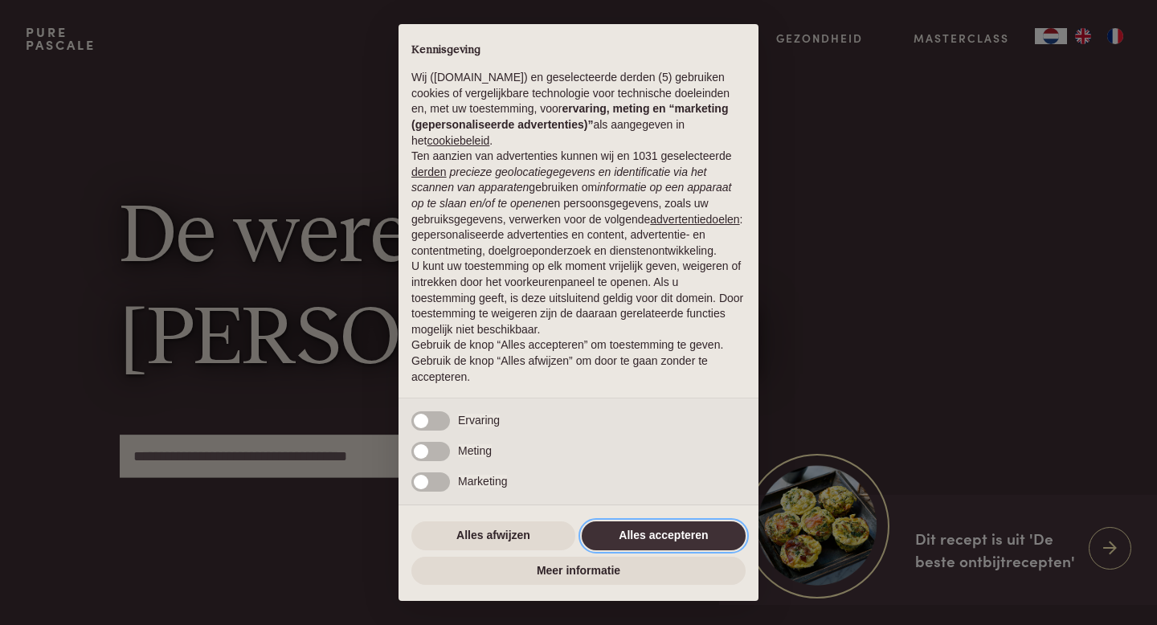
click at [605, 533] on button "Alles accepteren" at bounding box center [664, 536] width 164 height 29
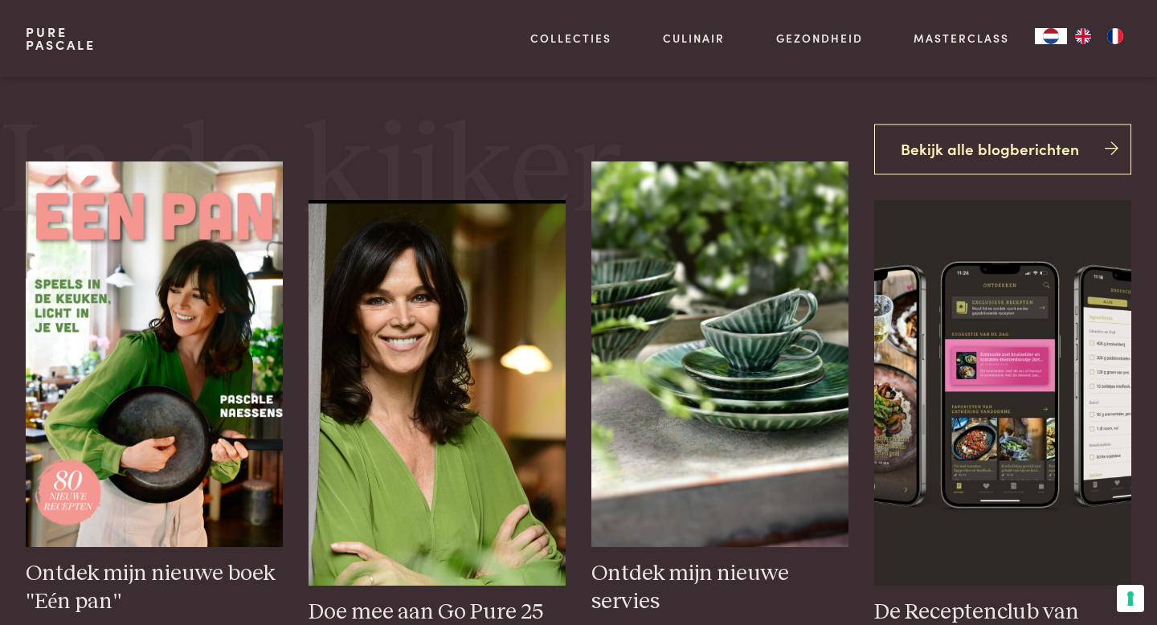
scroll to position [600, 0]
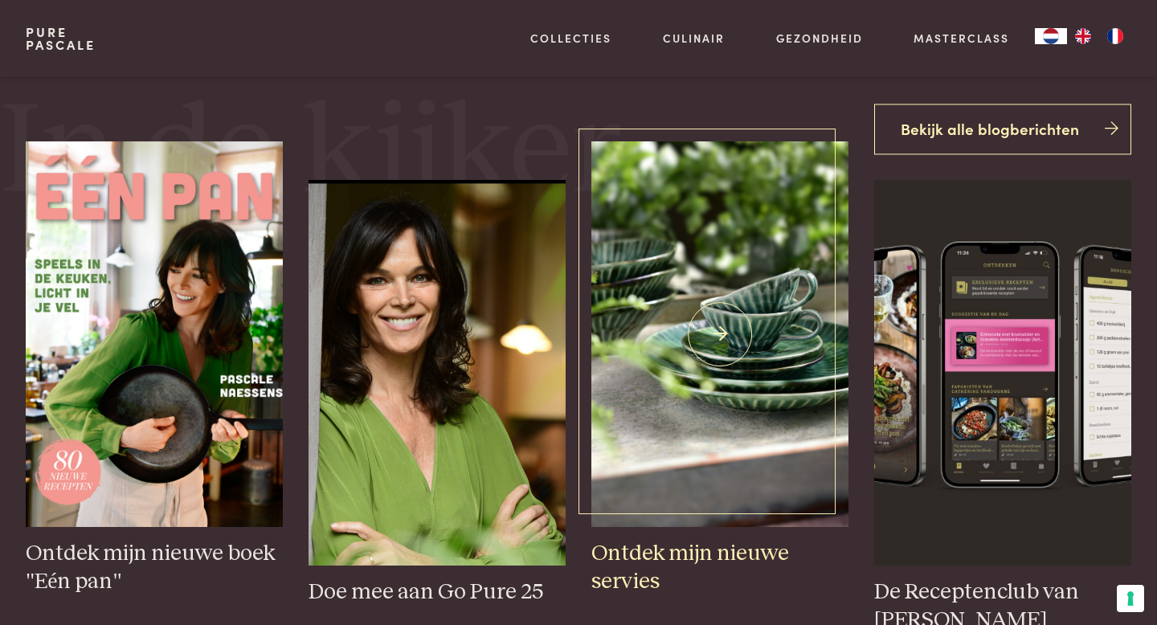
click at [710, 382] on img at bounding box center [719, 334] width 257 height 386
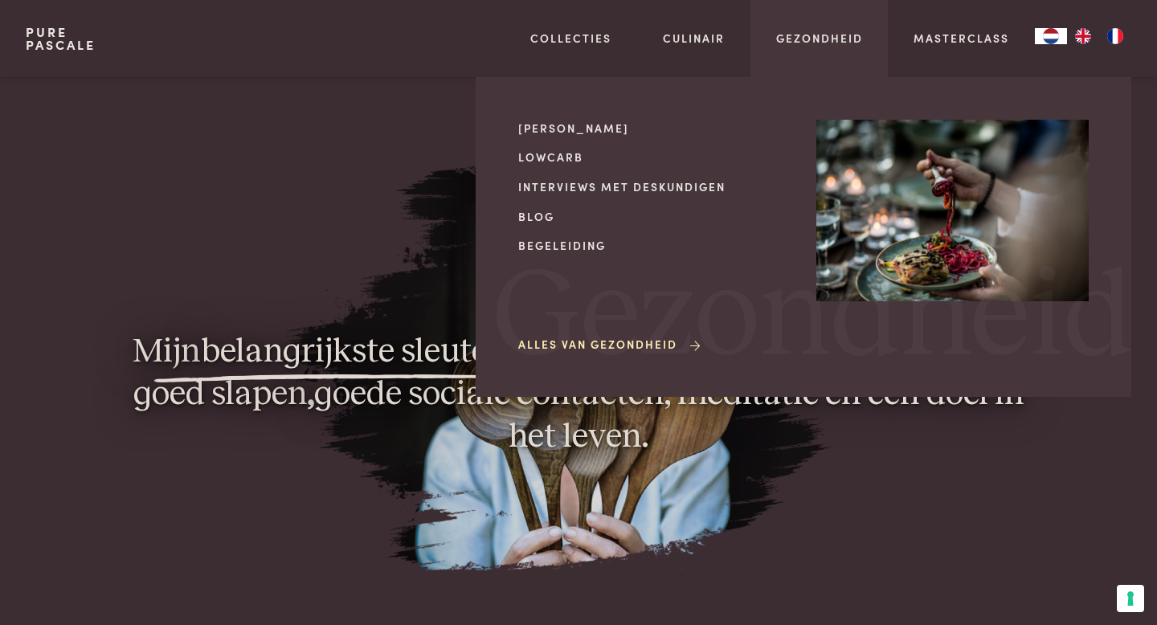
scroll to position [1216, 0]
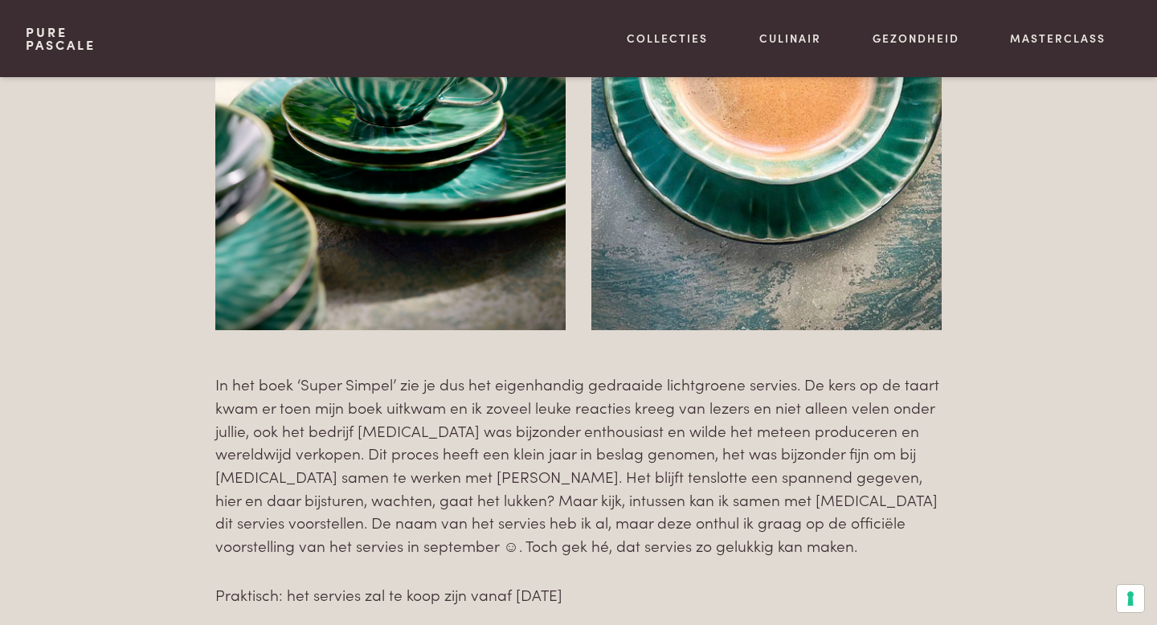
scroll to position [4877, 0]
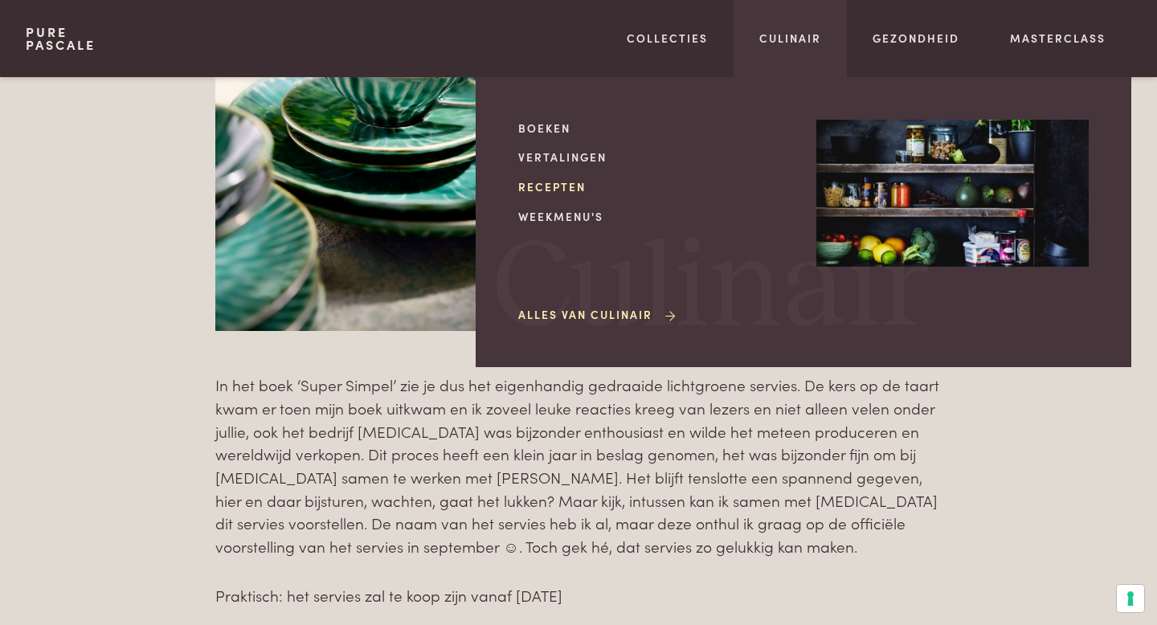
click at [567, 187] on link "Recepten" at bounding box center [654, 186] width 272 height 17
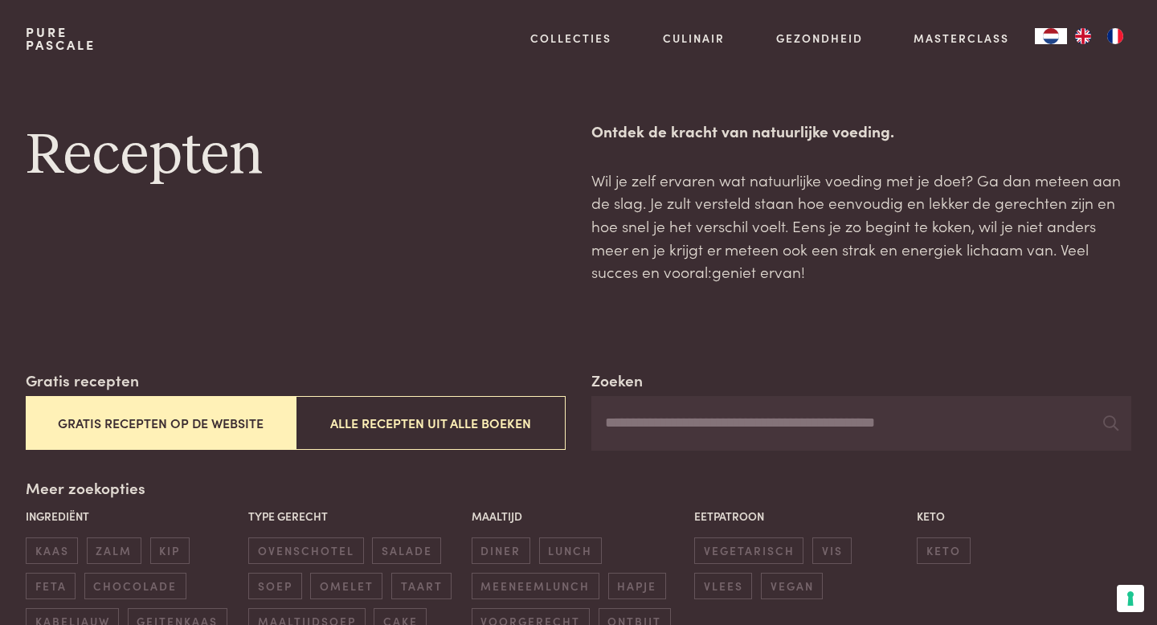
click at [620, 410] on input "Zoeken" at bounding box center [861, 423] width 540 height 55
type input "******"
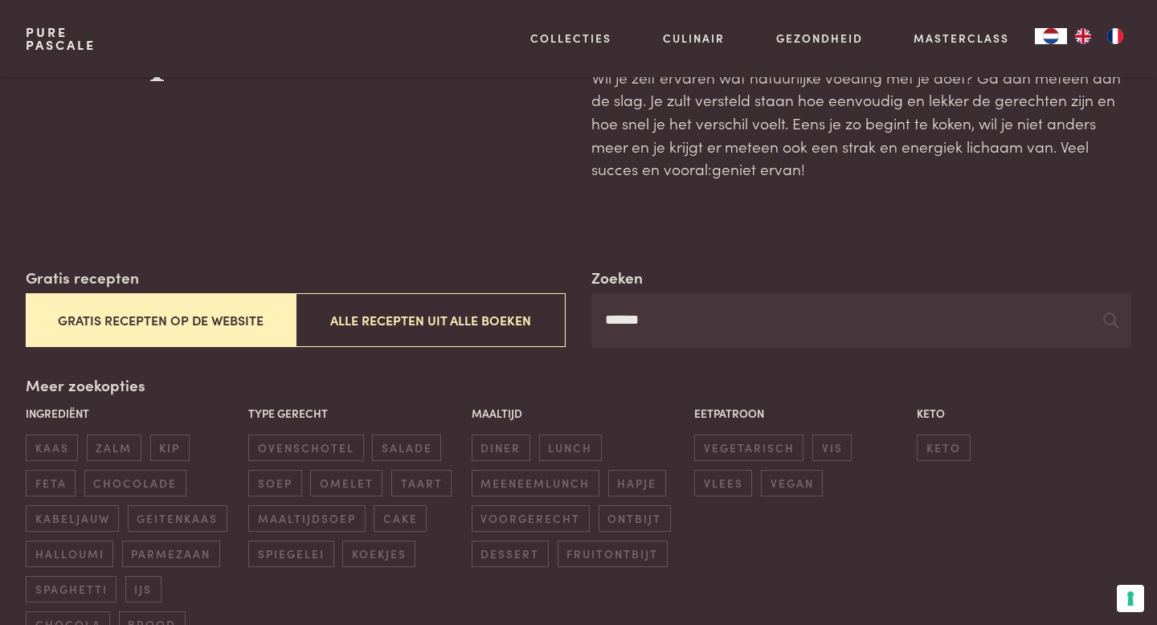
scroll to position [130, 0]
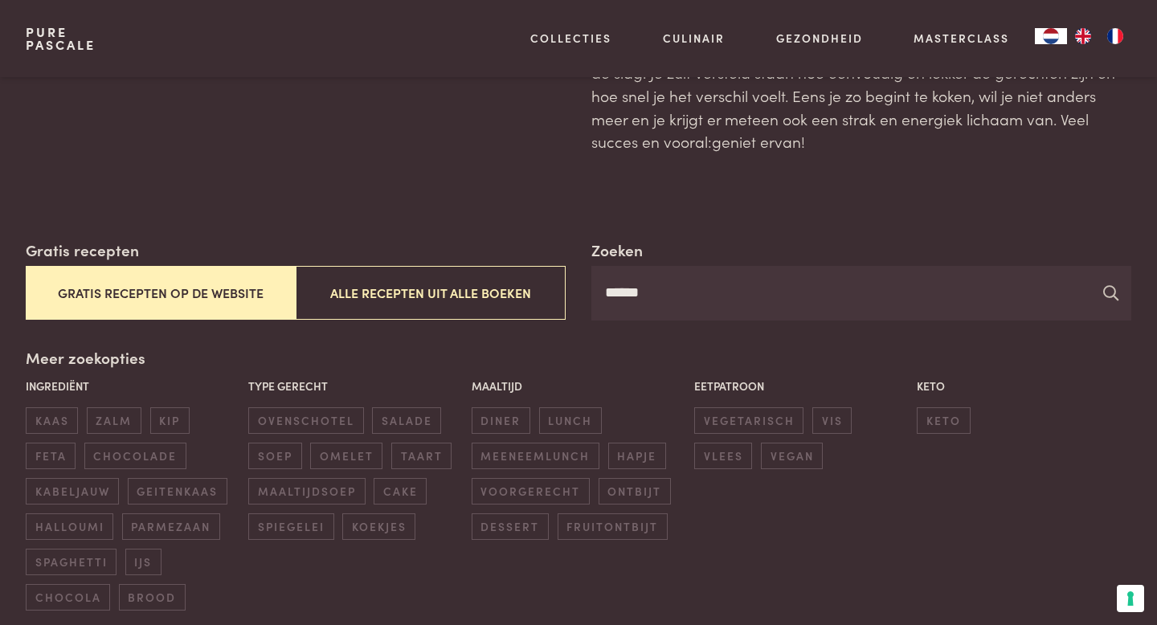
click at [1107, 297] on icon at bounding box center [1110, 292] width 15 height 15
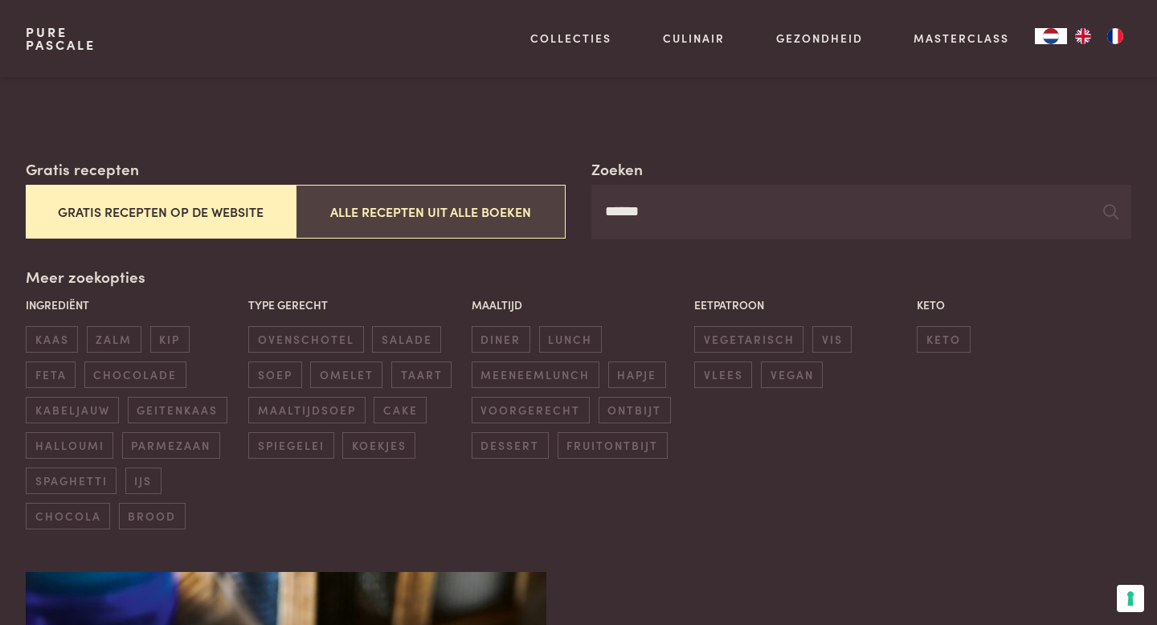
click at [433, 215] on button "Alle recepten uit alle boeken" at bounding box center [431, 212] width 270 height 54
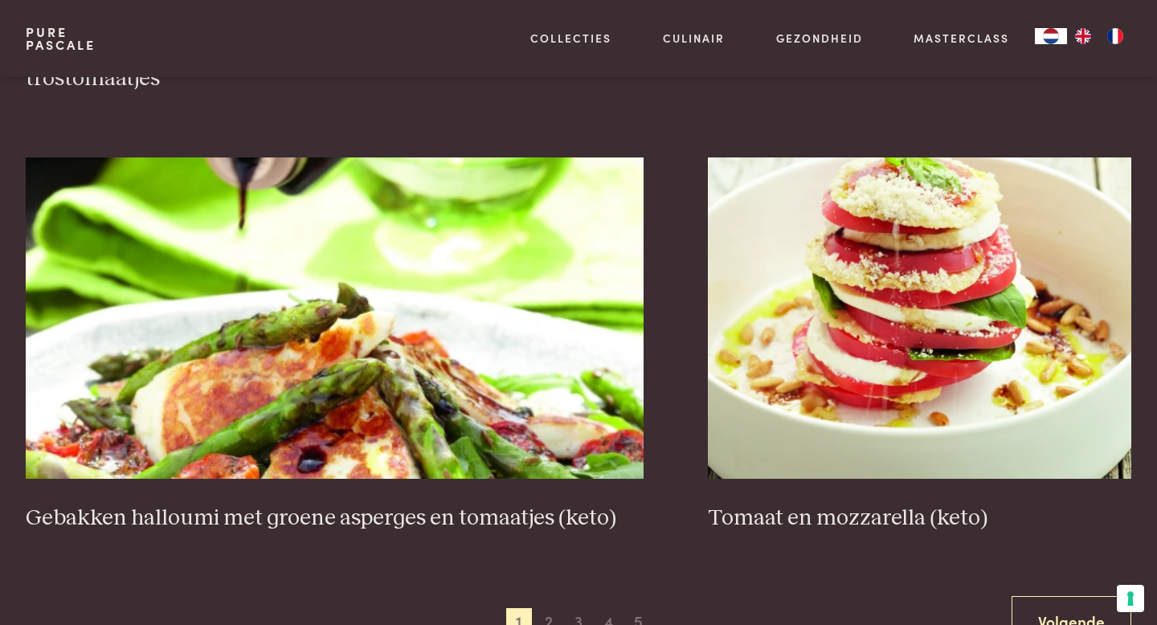
scroll to position [3024, 0]
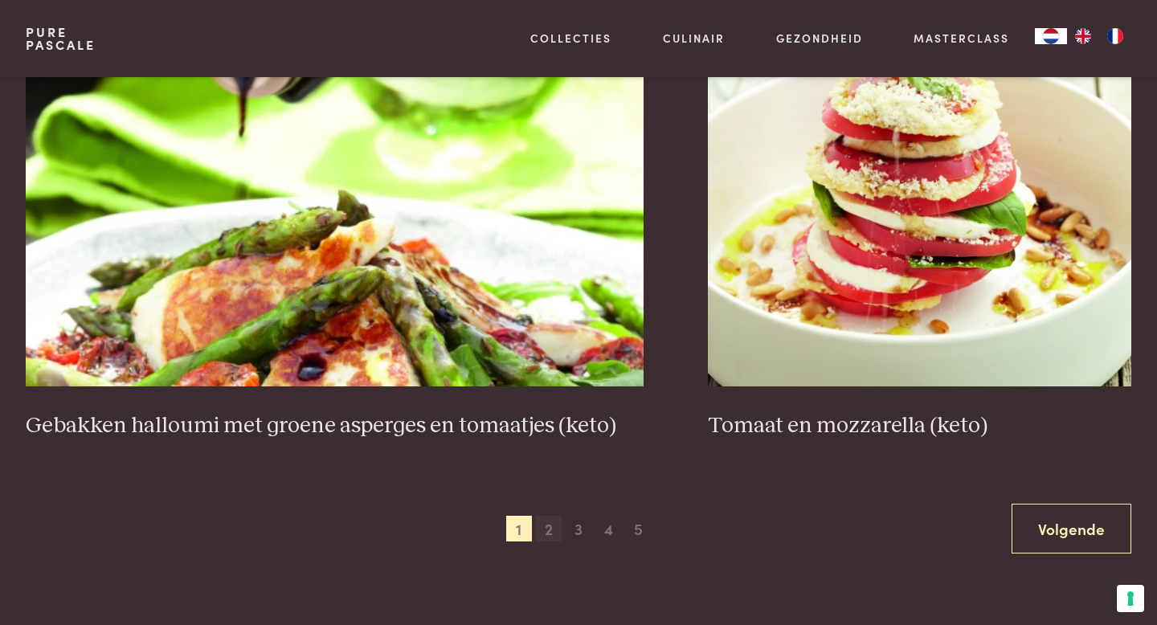
click at [552, 531] on span "2" at bounding box center [549, 529] width 26 height 26
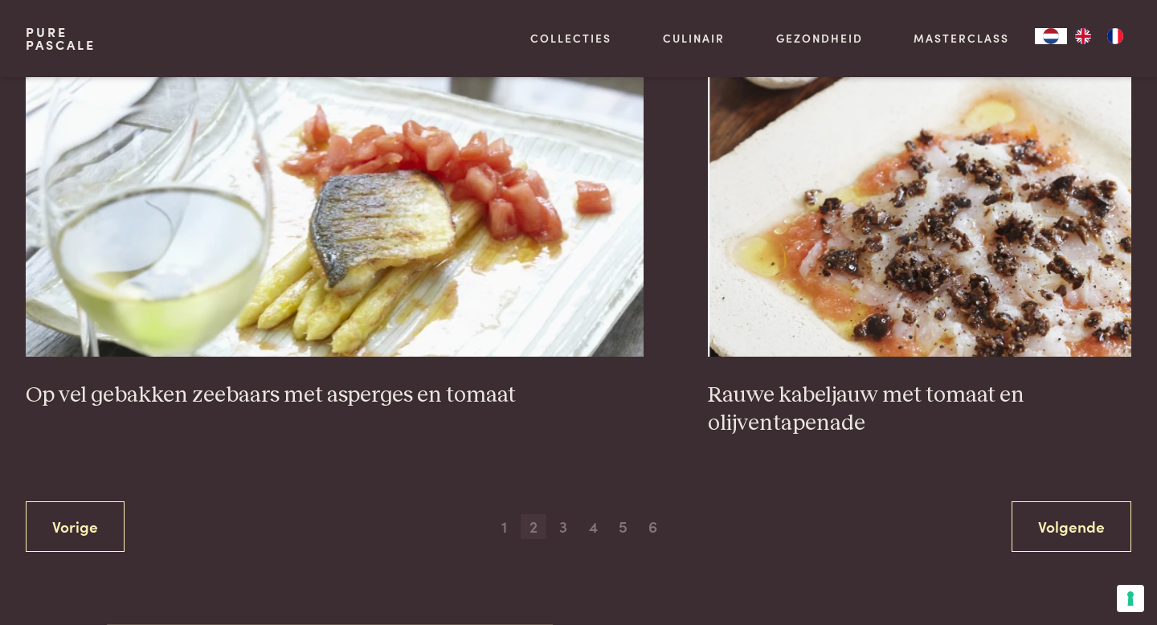
scroll to position [3182, 0]
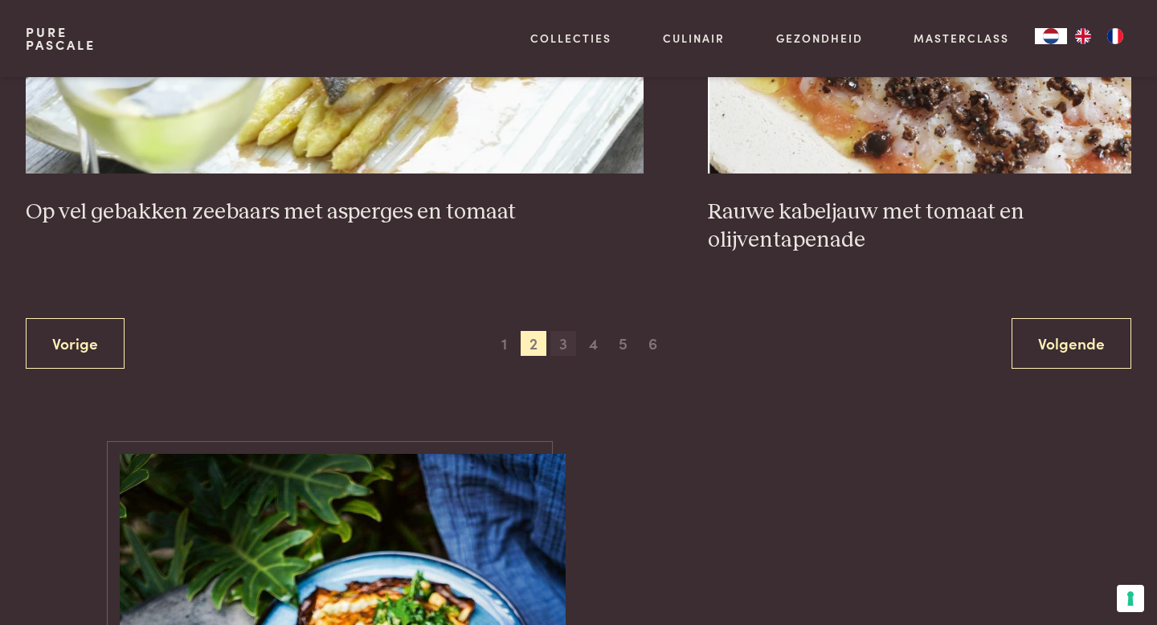
click at [563, 349] on span "3" at bounding box center [563, 344] width 26 height 26
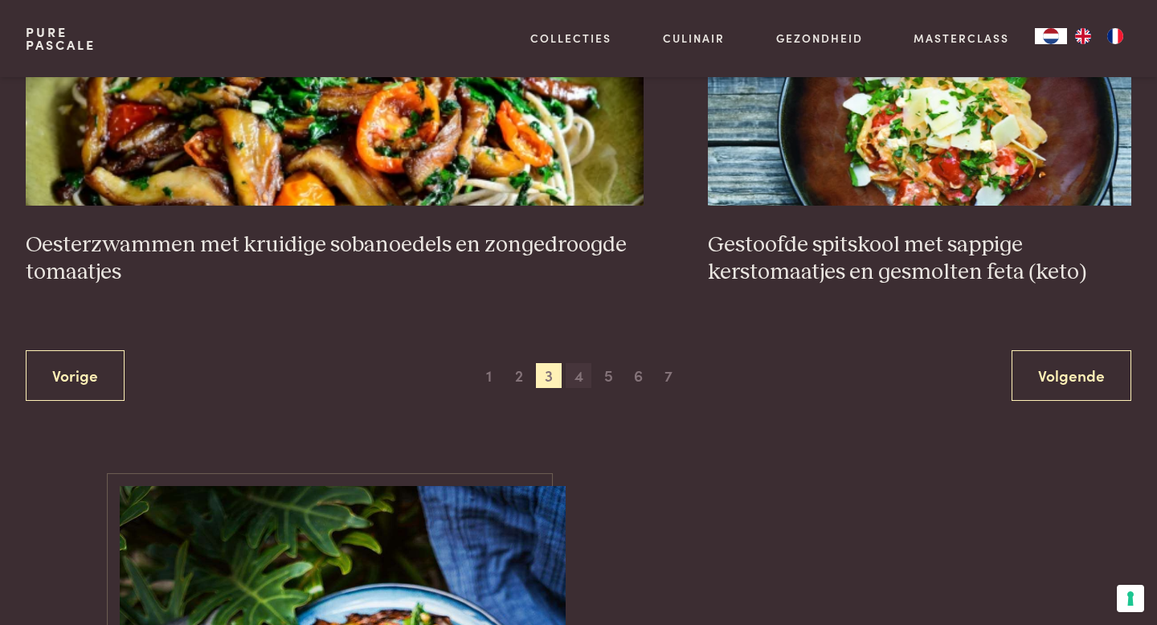
click at [582, 378] on span "4" at bounding box center [579, 376] width 26 height 26
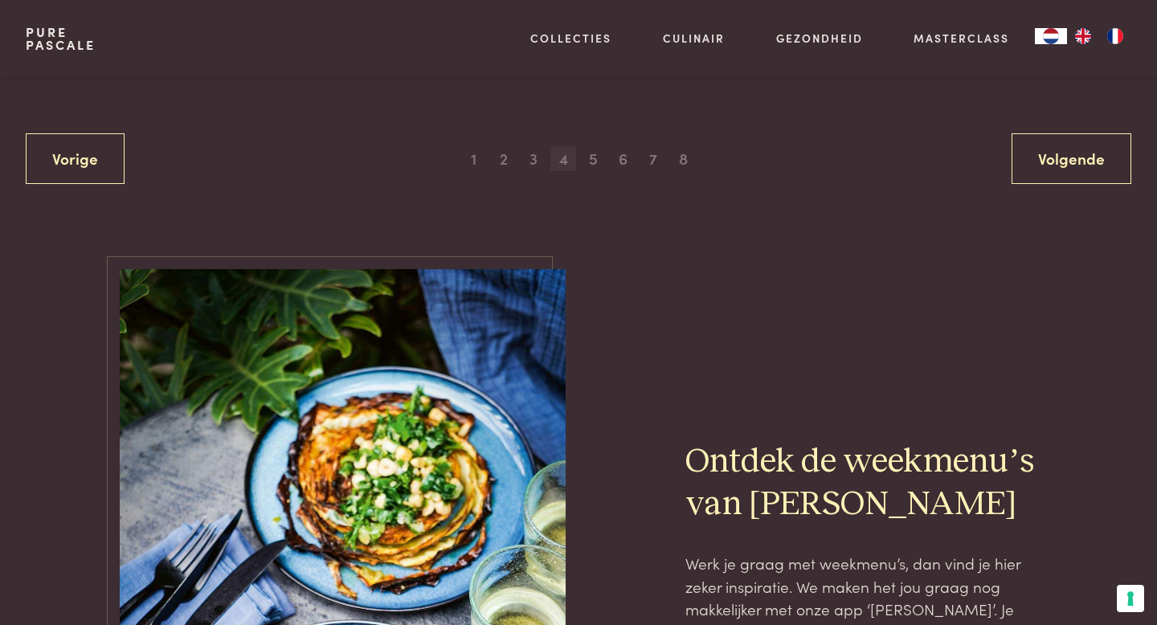
scroll to position [3318, 0]
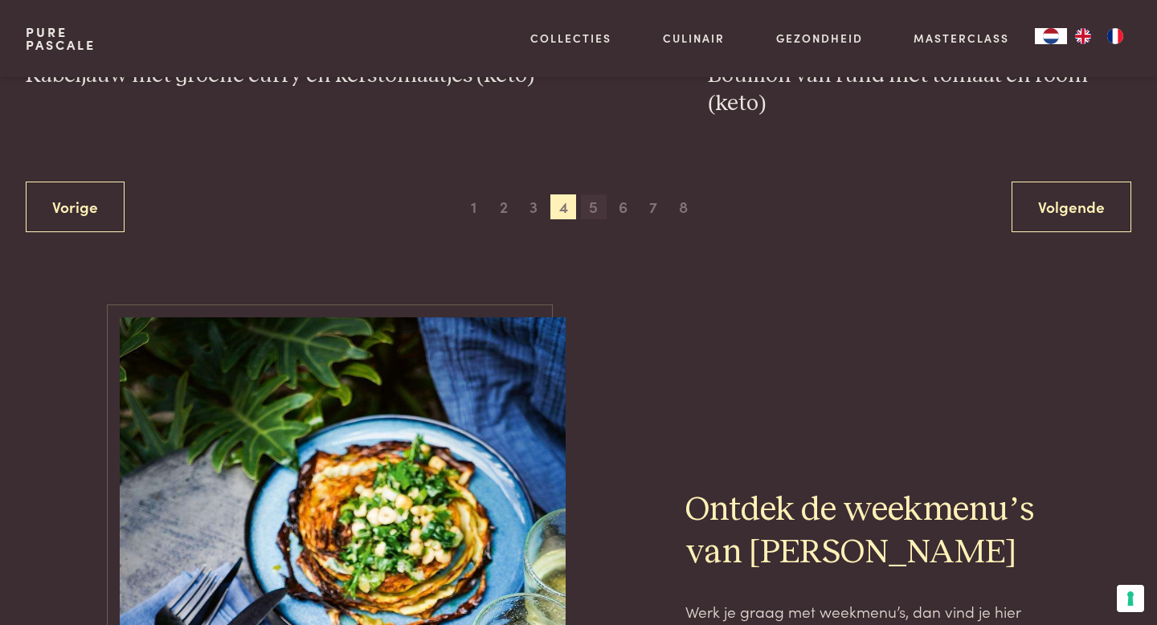
click at [596, 209] on span "5" at bounding box center [594, 207] width 26 height 26
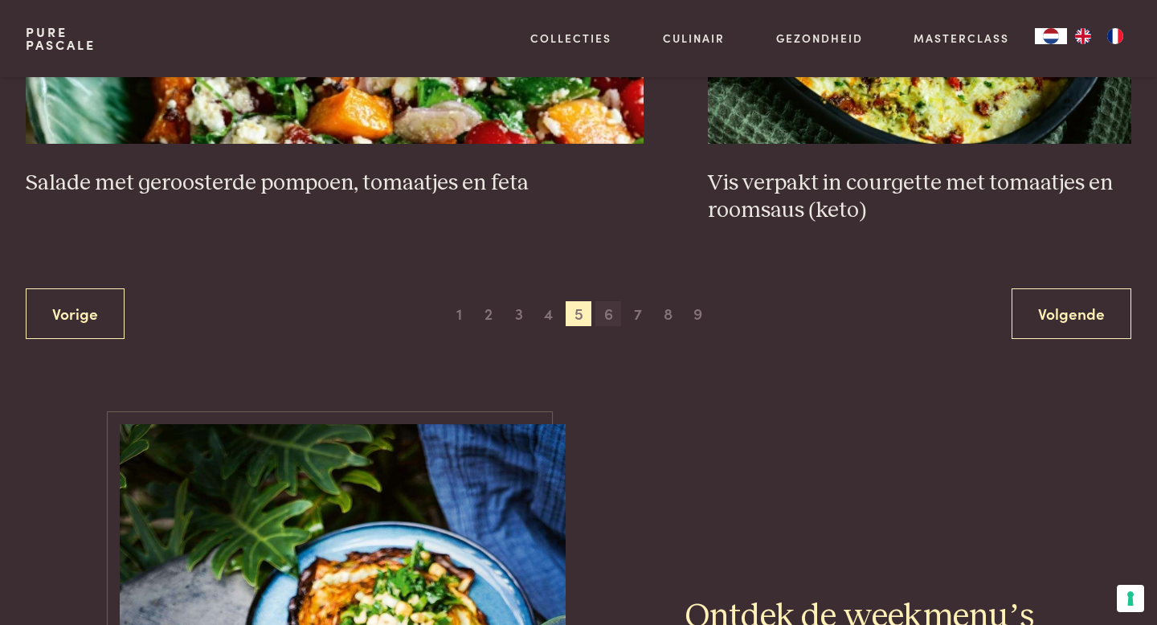
click at [608, 316] on span "6" at bounding box center [609, 314] width 26 height 26
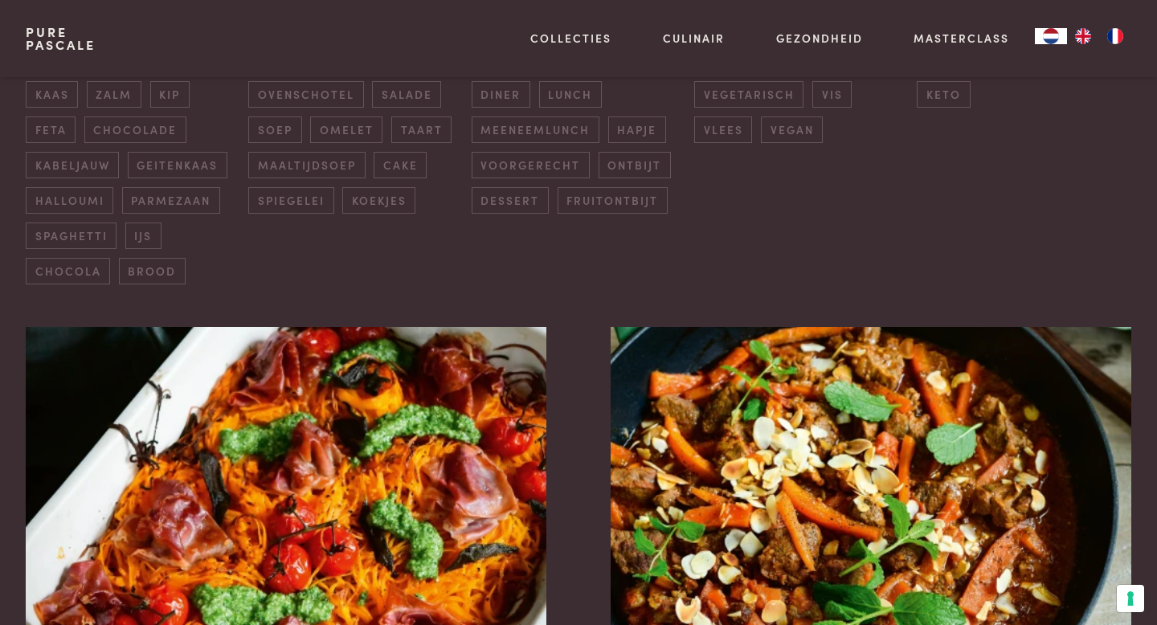
scroll to position [487, 0]
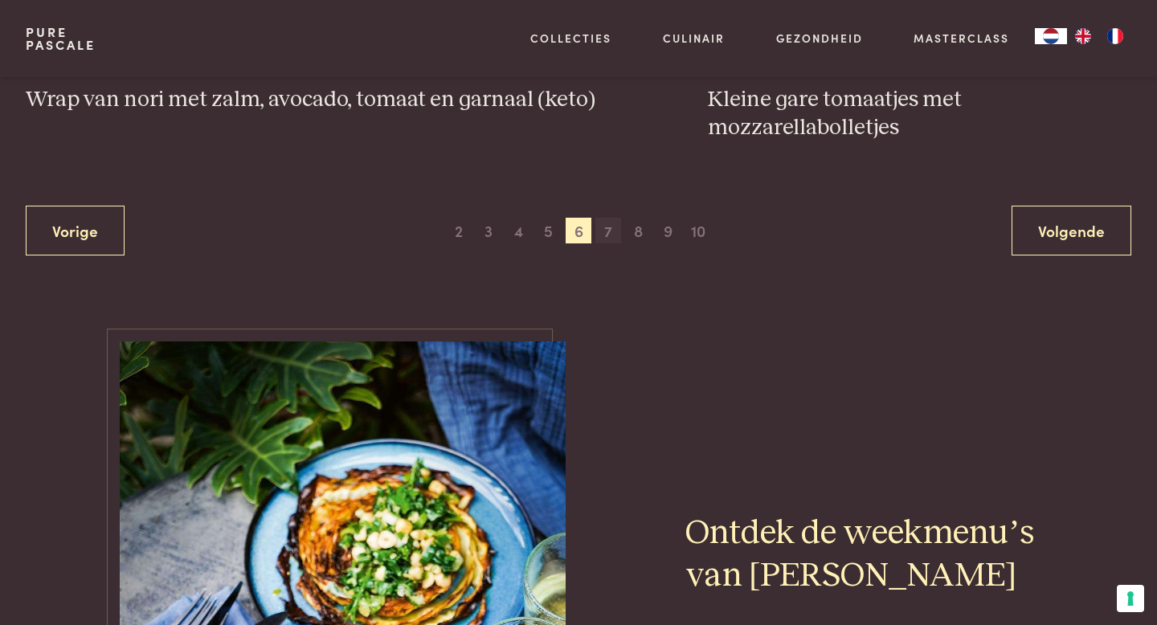
click at [607, 228] on span "7" at bounding box center [609, 231] width 26 height 26
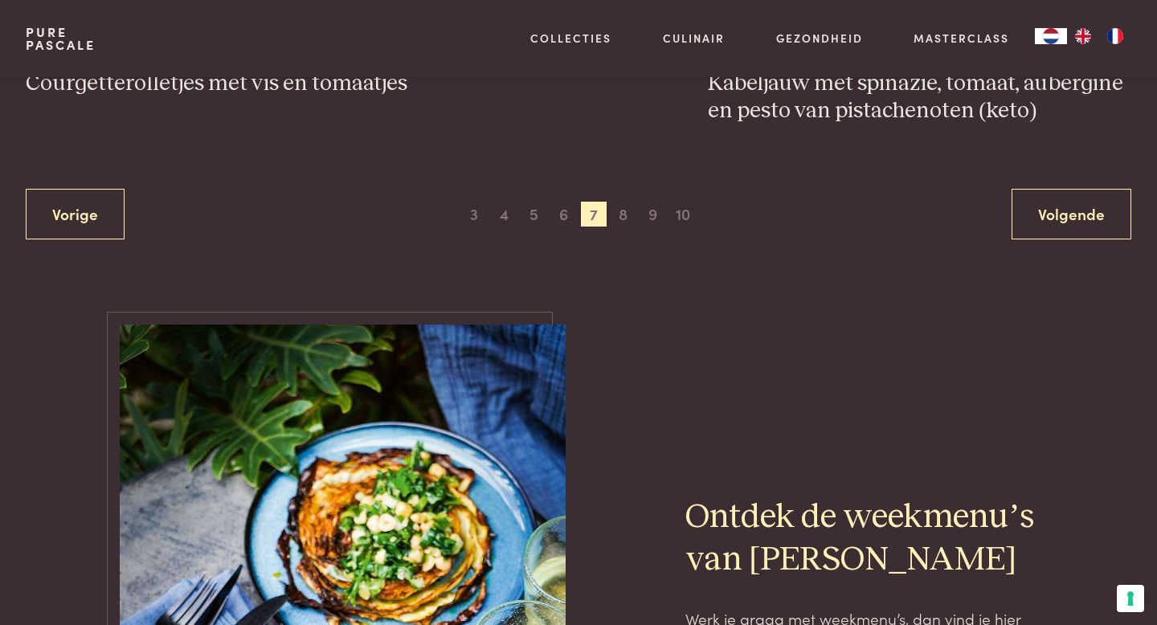
scroll to position [3398, 0]
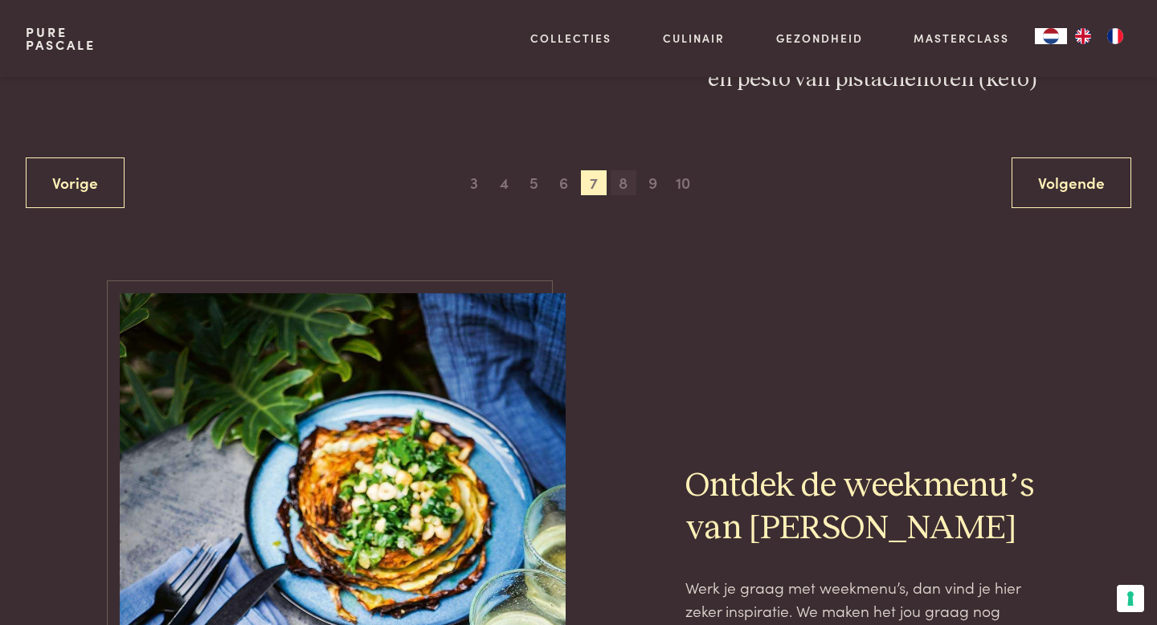
click at [627, 170] on span "8" at bounding box center [624, 183] width 26 height 26
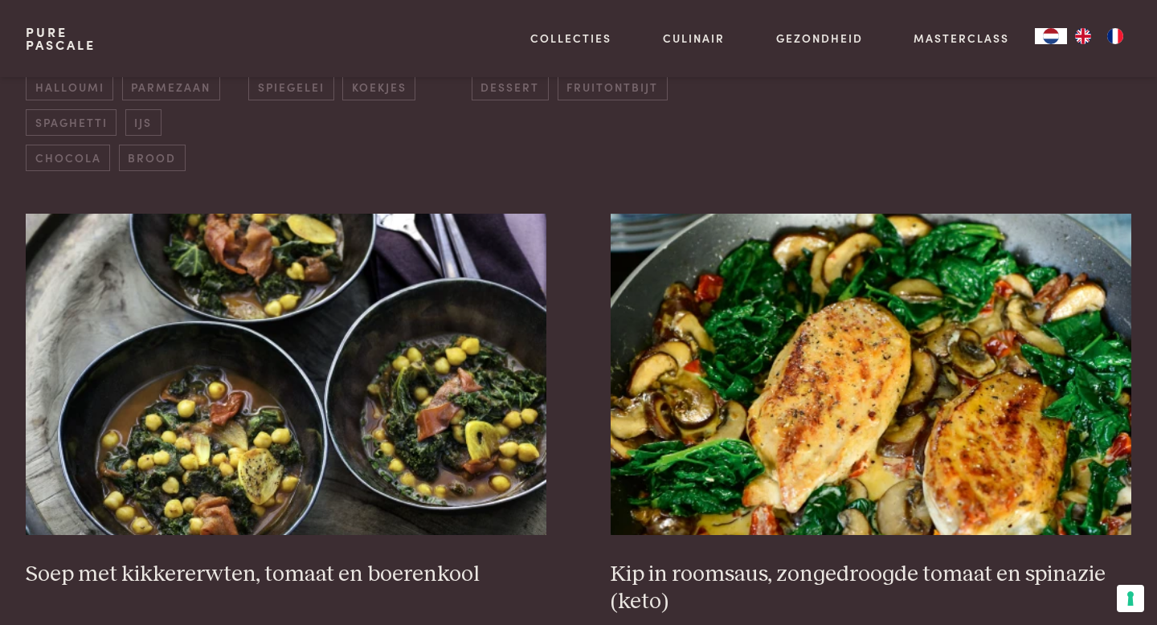
scroll to position [575, 0]
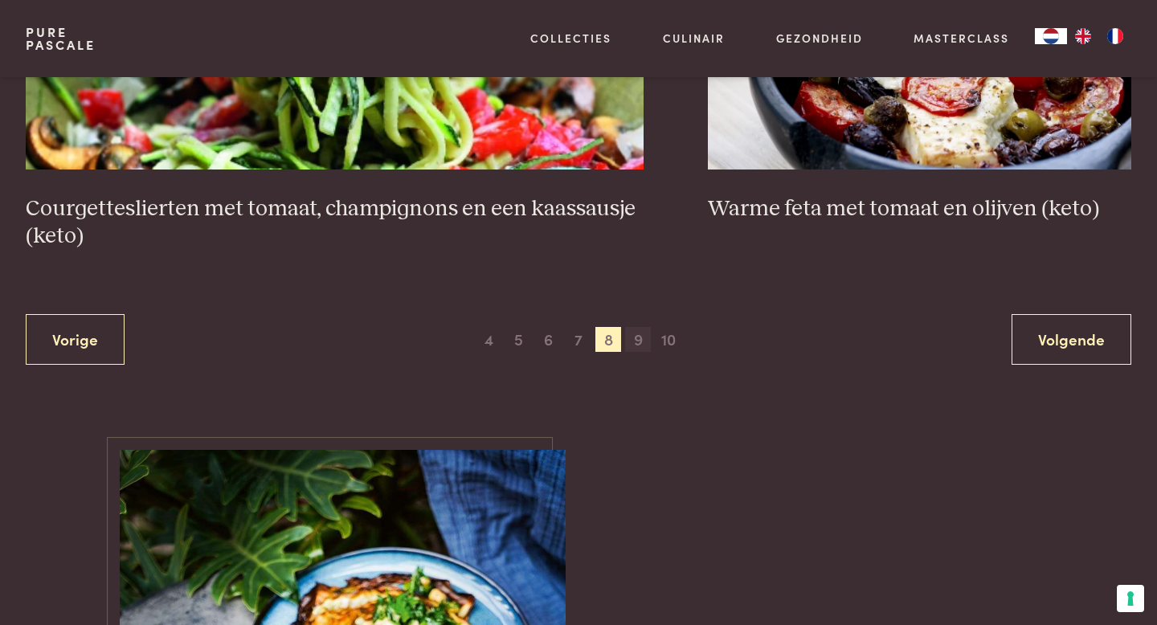
click at [633, 340] on span "9" at bounding box center [638, 340] width 26 height 26
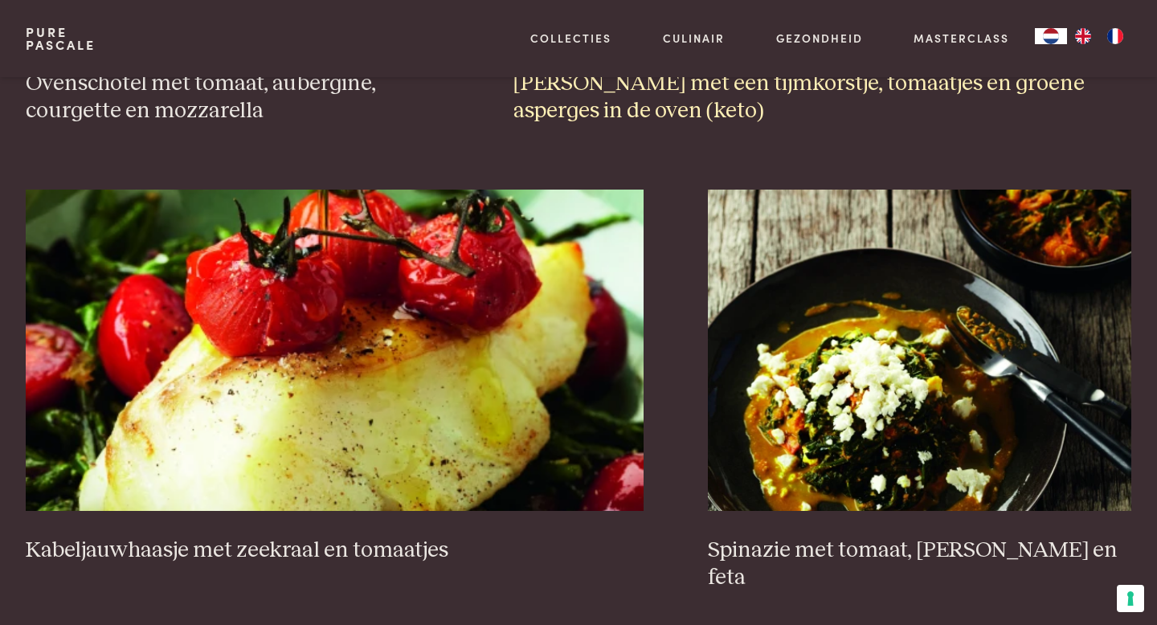
scroll to position [3047, 0]
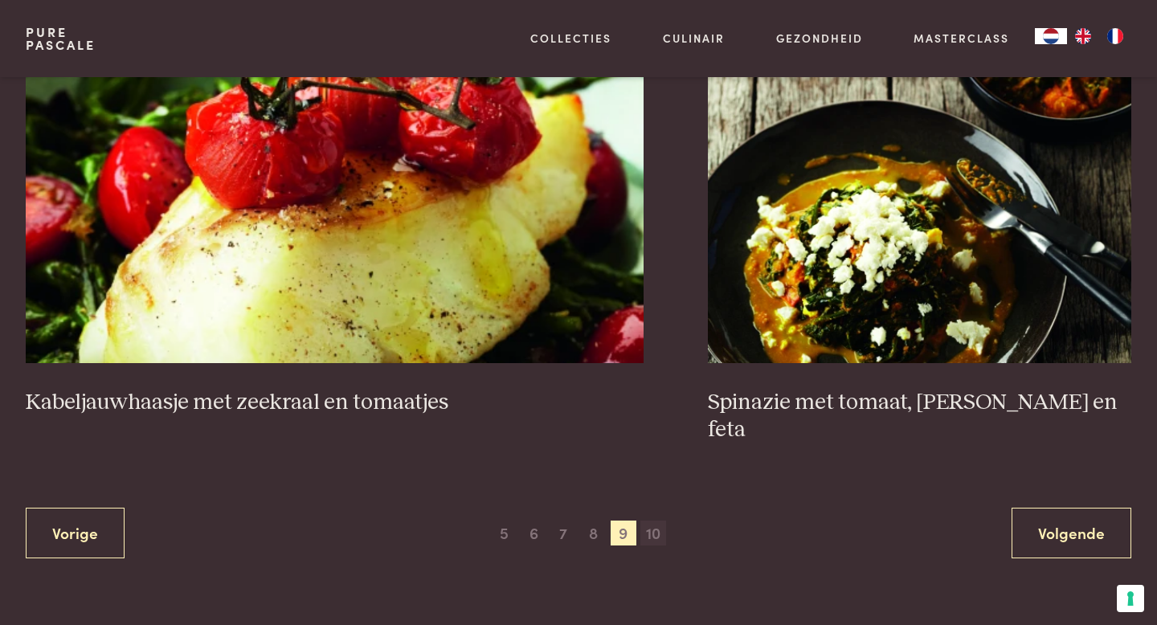
click at [658, 521] on span "10" at bounding box center [654, 534] width 26 height 26
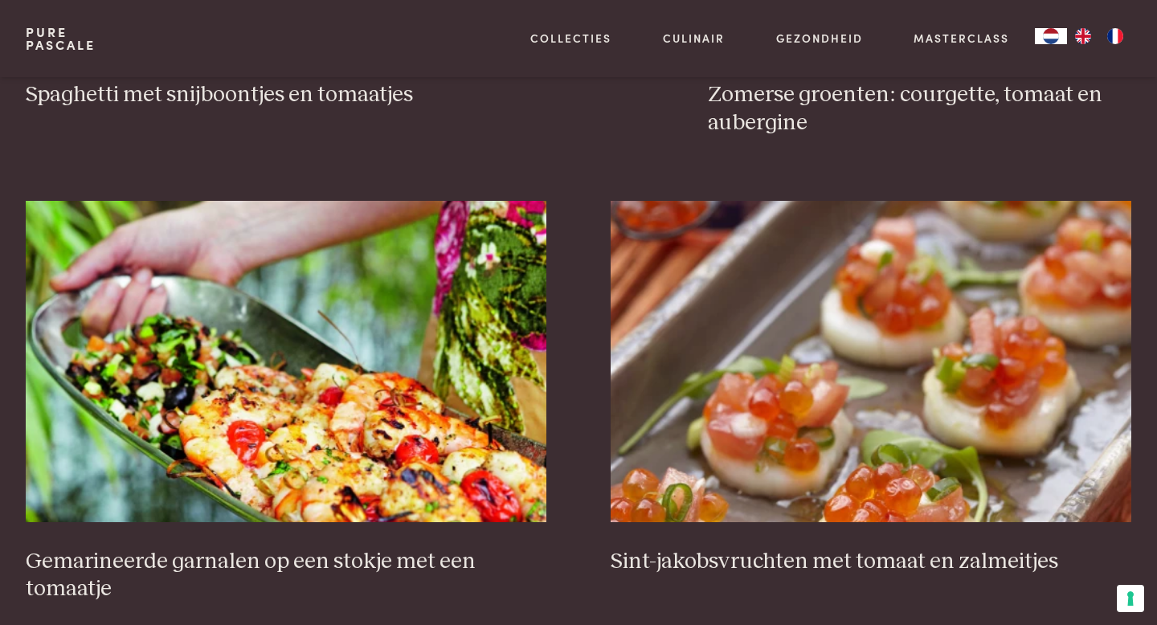
scroll to position [1993, 0]
